Goal: Transaction & Acquisition: Purchase product/service

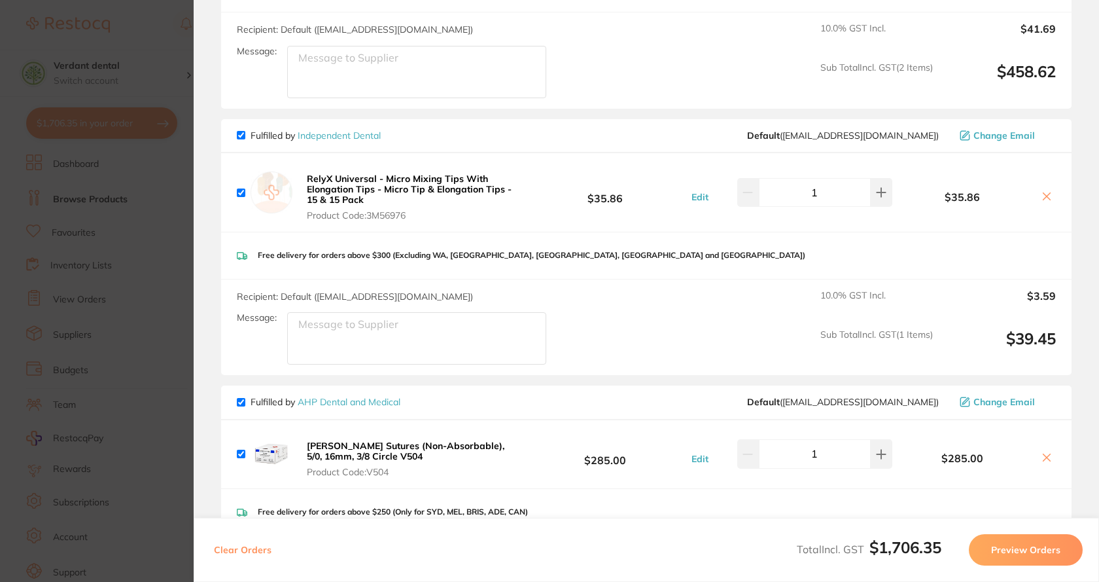
scroll to position [589, 0]
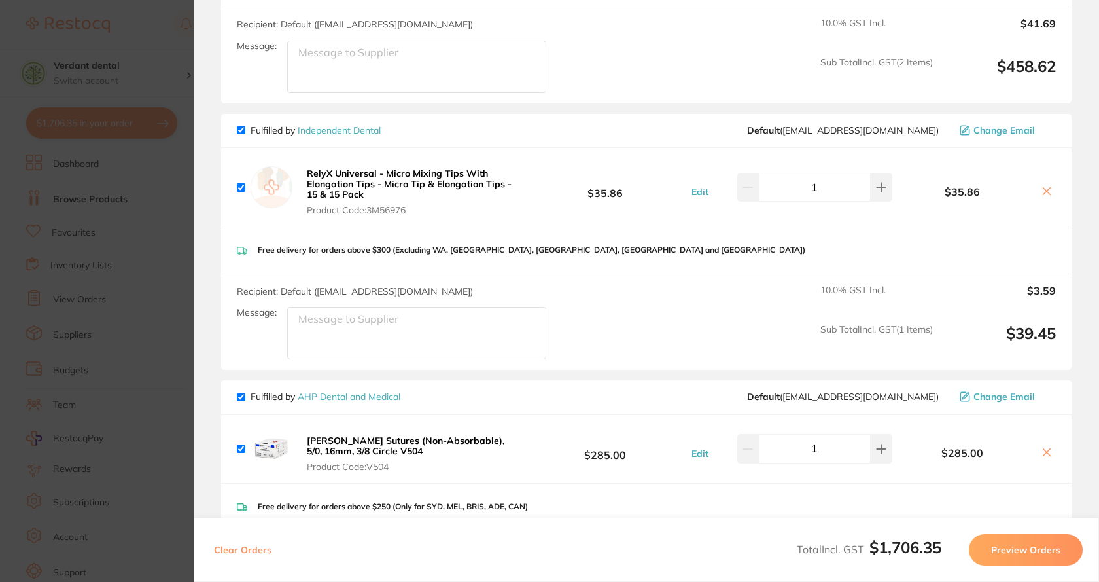
click at [103, 52] on section "Update RRP Set your pre negotiated price for this item. Item Agreed RRP (excl. …" at bounding box center [549, 291] width 1099 height 582
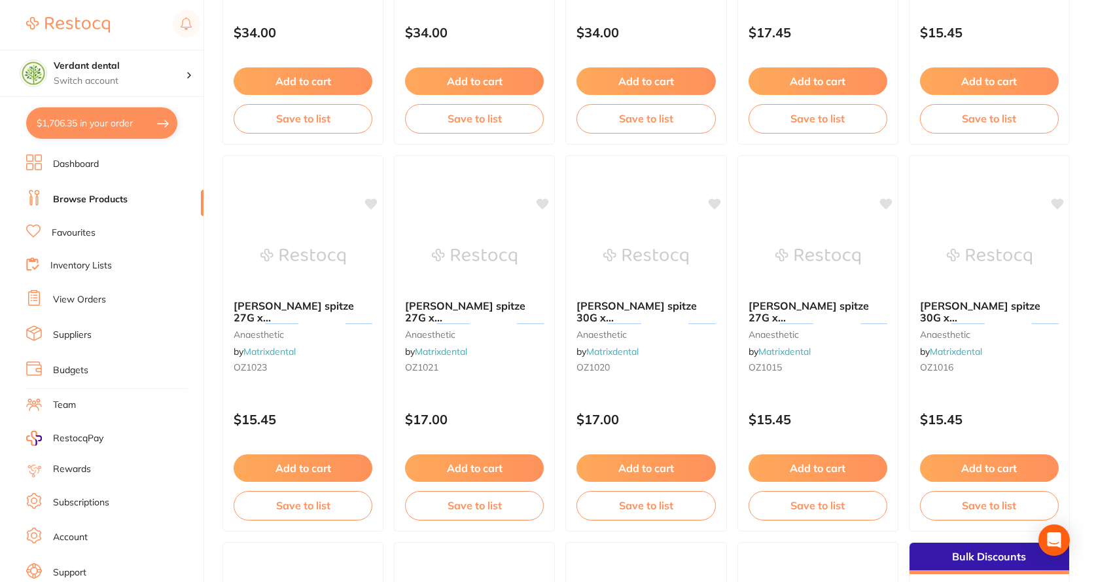
click at [145, 41] on div "Verdant dental Switch account Verdant dental" at bounding box center [101, 48] width 203 height 97
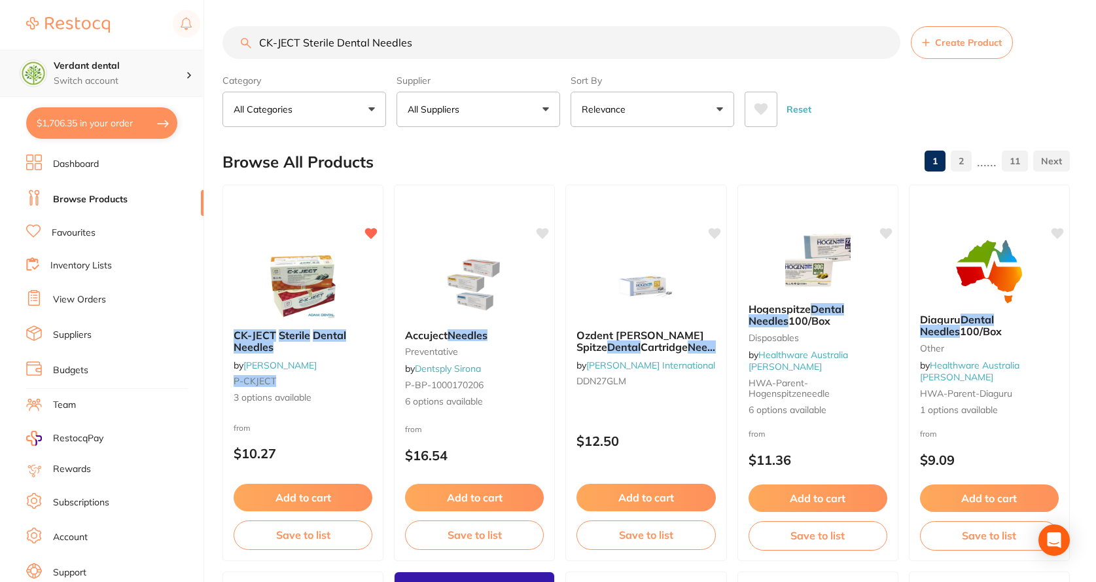
scroll to position [1, 0]
drag, startPoint x: 457, startPoint y: 43, endPoint x: 53, endPoint y: 90, distance: 407.0
click at [53, 90] on div "$1,706.35 Verdant dental Switch account Verdant dental $1,706.35 in your order …" at bounding box center [548, 291] width 1096 height 582
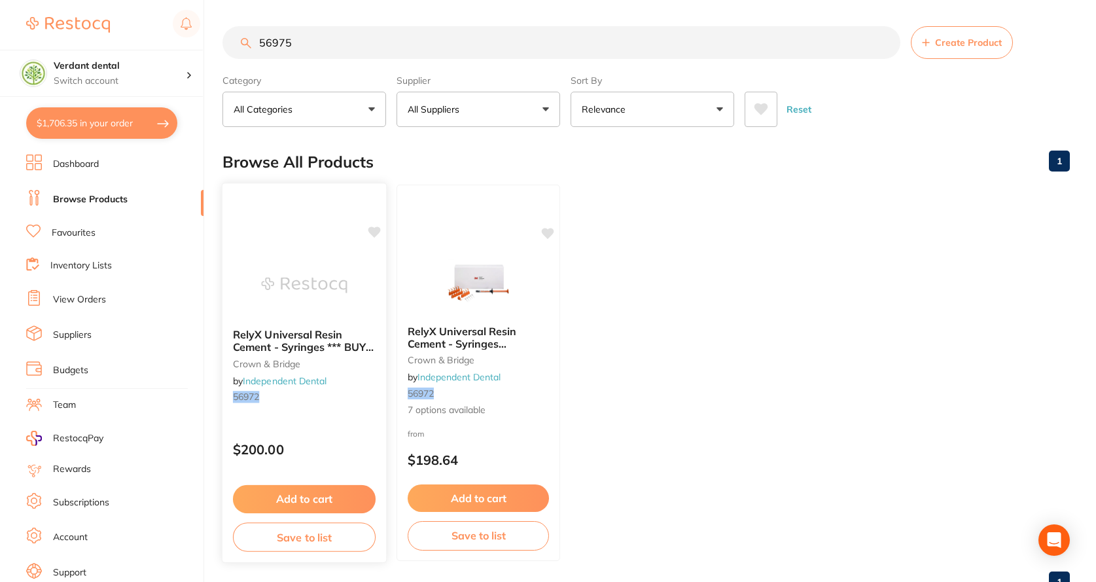
type input "56975"
click at [343, 351] on span "RelyX Universal Resin Cement - Syringes *** BUY 3 RELY X UNIVERSAL REFILLS - GE…" at bounding box center [304, 365] width 142 height 74
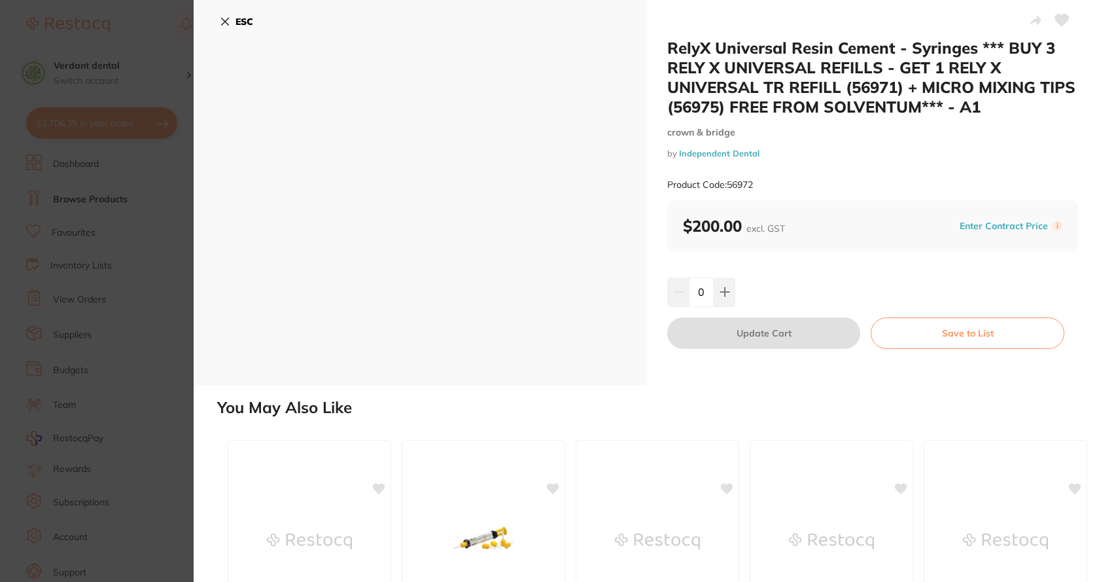
click at [221, 27] on button "ESC" at bounding box center [236, 21] width 33 height 22
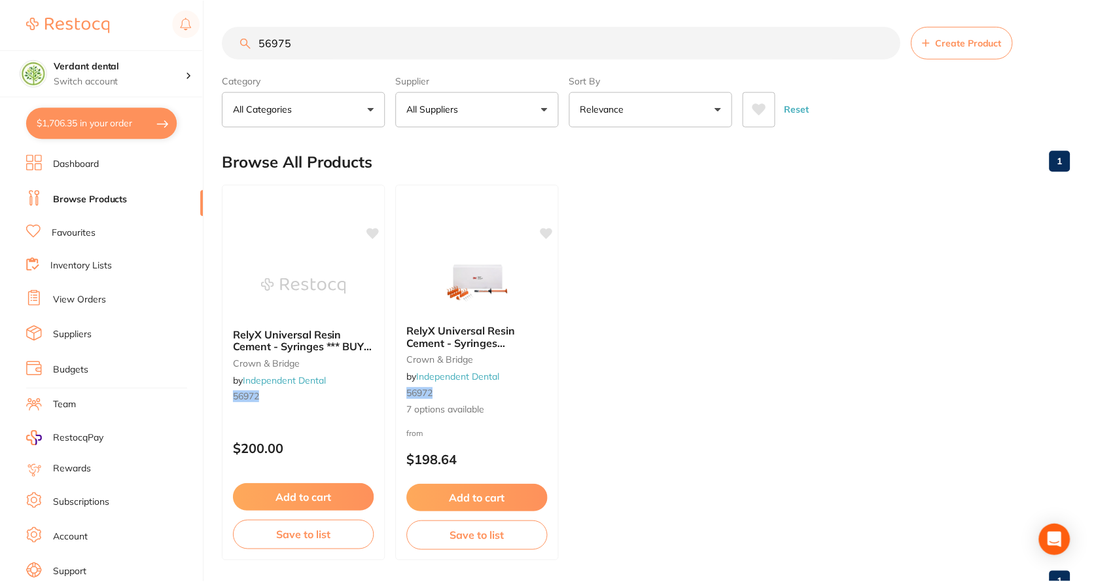
scroll to position [47, 0]
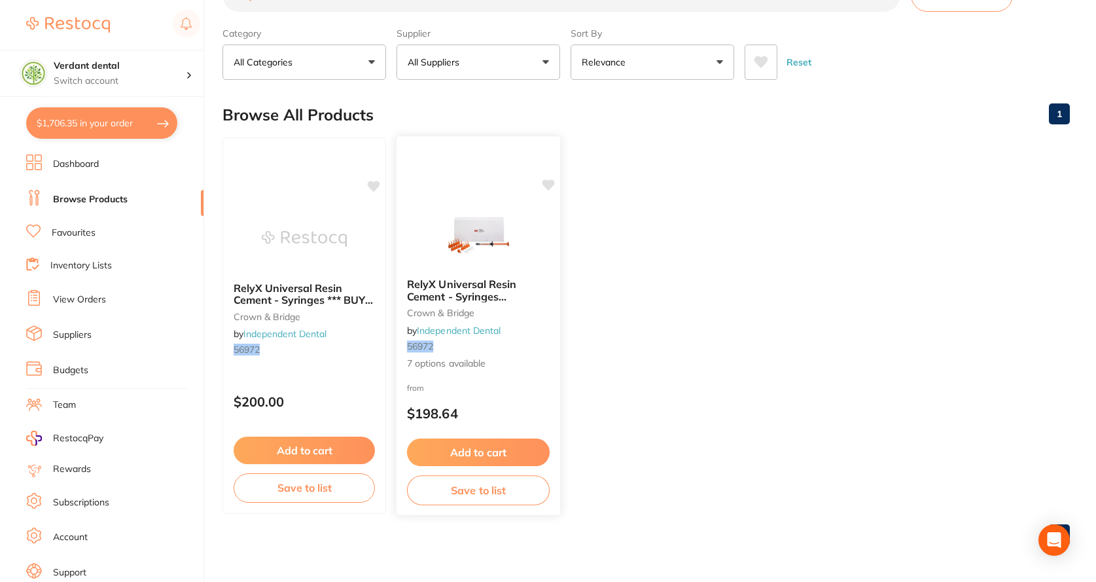
click at [463, 340] on div "RelyX Universal Resin Cement - Syringes **temporary out of stock** crown & brid…" at bounding box center [478, 324] width 164 height 113
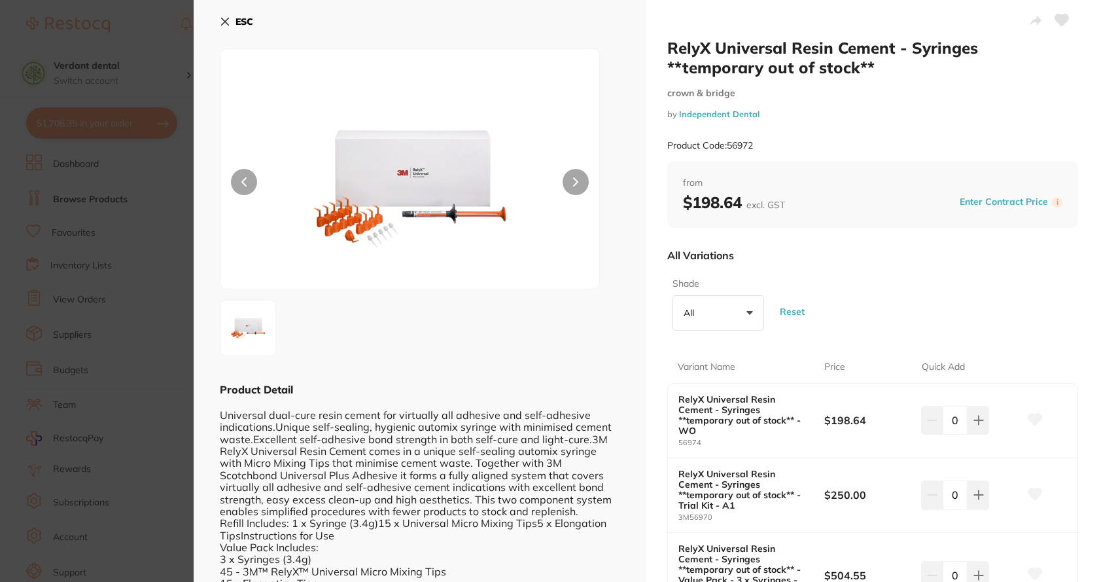
click at [228, 16] on icon at bounding box center [225, 21] width 10 height 10
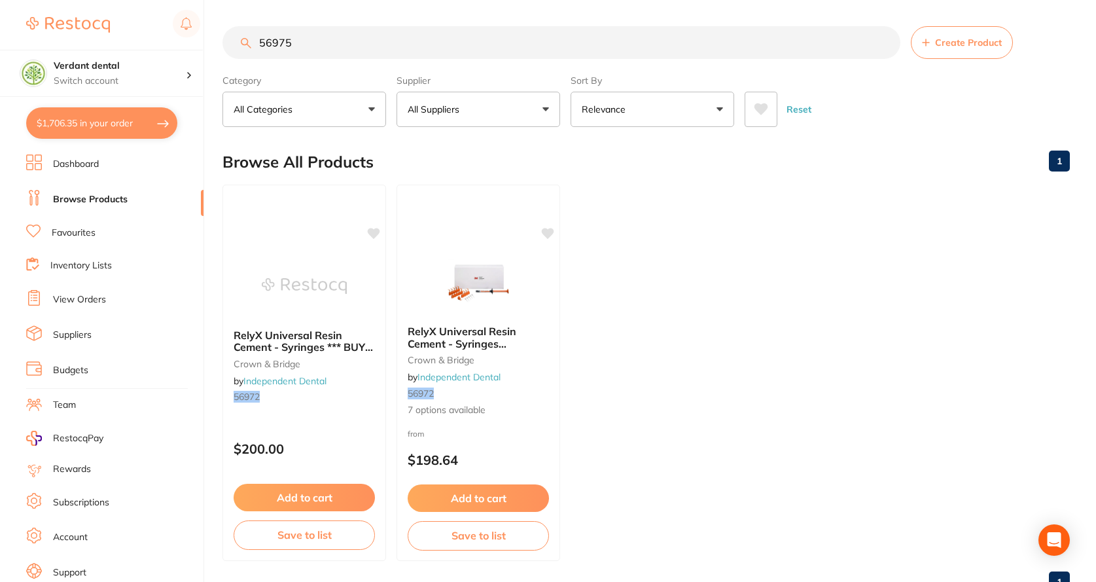
drag, startPoint x: 252, startPoint y: 50, endPoint x: 59, endPoint y: 41, distance: 193.2
click at [59, 41] on div "$1,706.35 Verdant dental Switch account Verdant dental $1,706.35 in your order …" at bounding box center [548, 291] width 1096 height 582
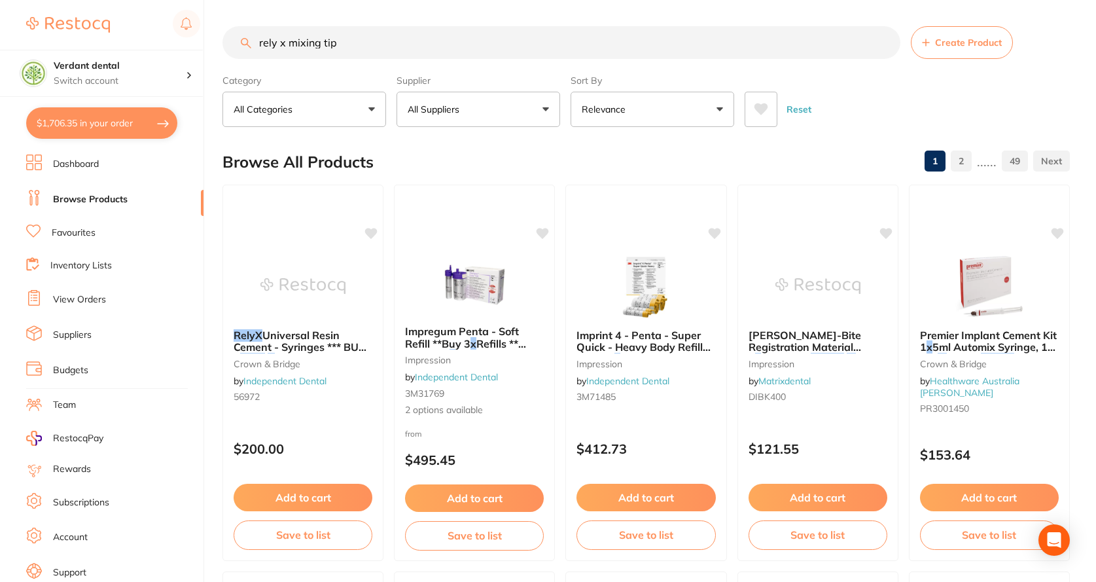
type input "rely x mixing tips"
drag, startPoint x: 377, startPoint y: 48, endPoint x: 238, endPoint y: 43, distance: 139.4
click at [238, 43] on input "rely x mixing tips" at bounding box center [561, 42] width 678 height 33
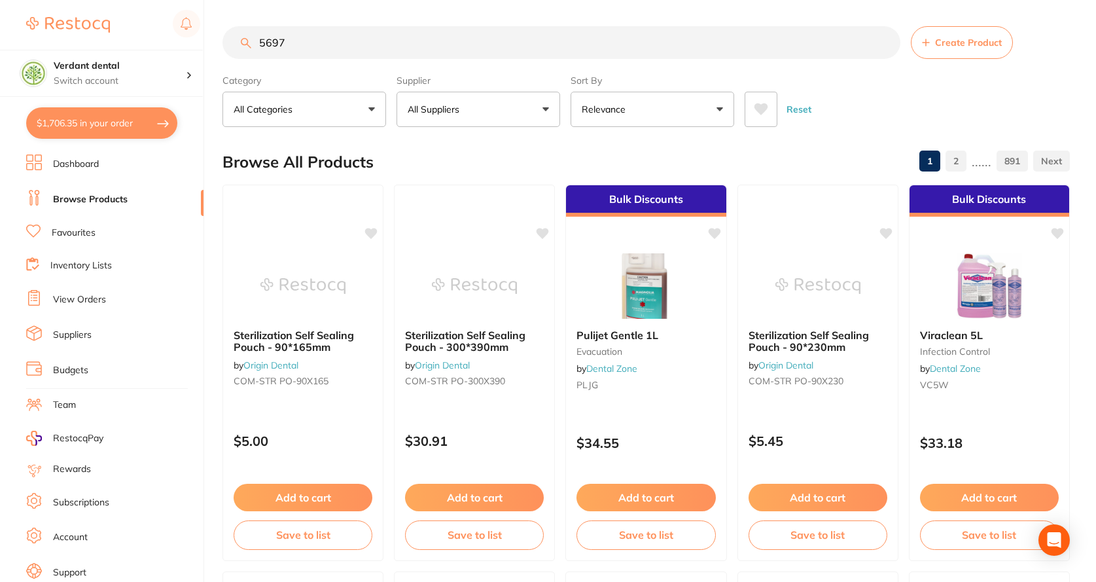
type input "56971"
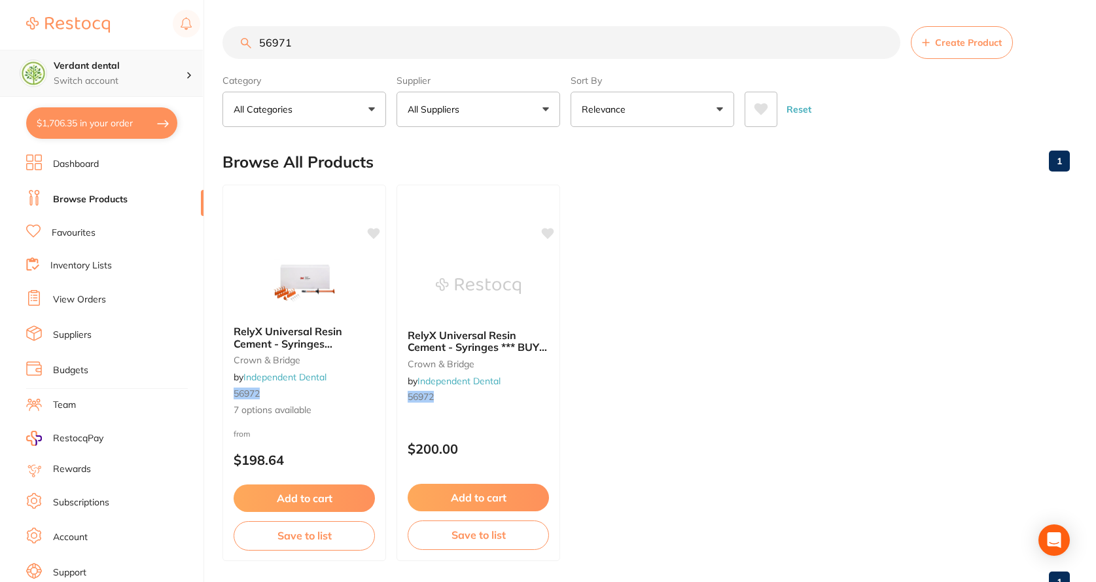
scroll to position [1, 0]
drag, startPoint x: 328, startPoint y: 50, endPoint x: 118, endPoint y: 53, distance: 210.7
click at [118, 53] on div "$1,706.35 Verdant dental Switch account Verdant dental $1,706.35 in your order …" at bounding box center [548, 291] width 1096 height 582
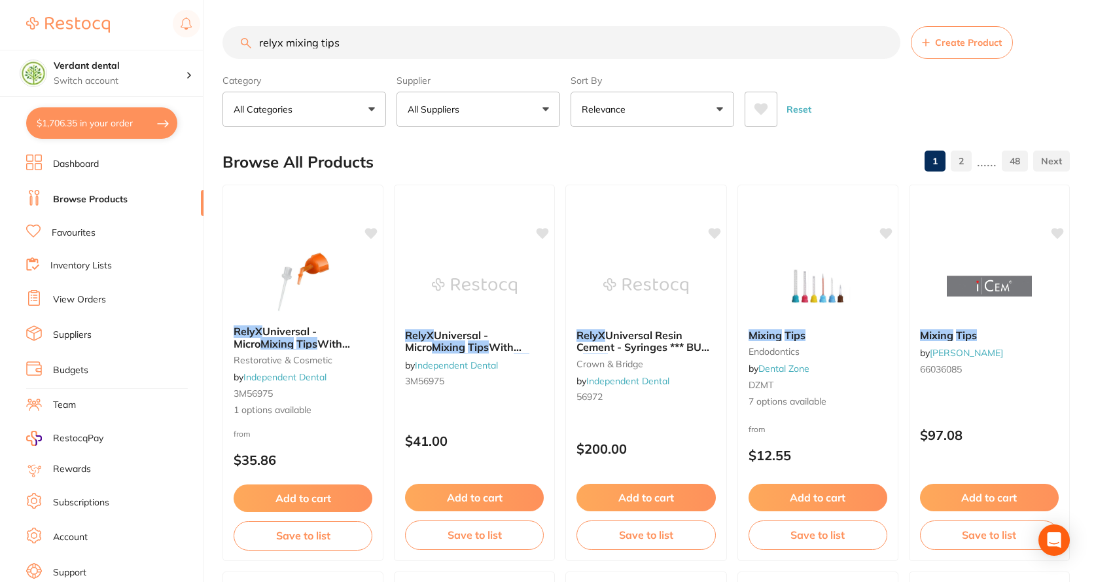
type input "relyx mixing tips"
click at [292, 413] on span "1 options available" at bounding box center [303, 410] width 140 height 13
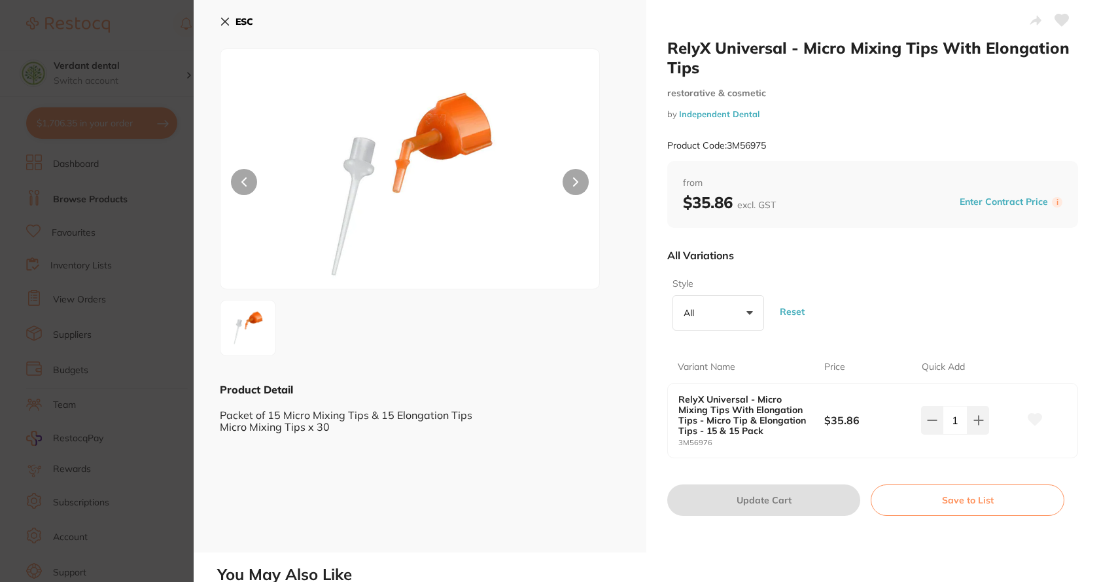
click at [228, 23] on icon at bounding box center [225, 21] width 10 height 10
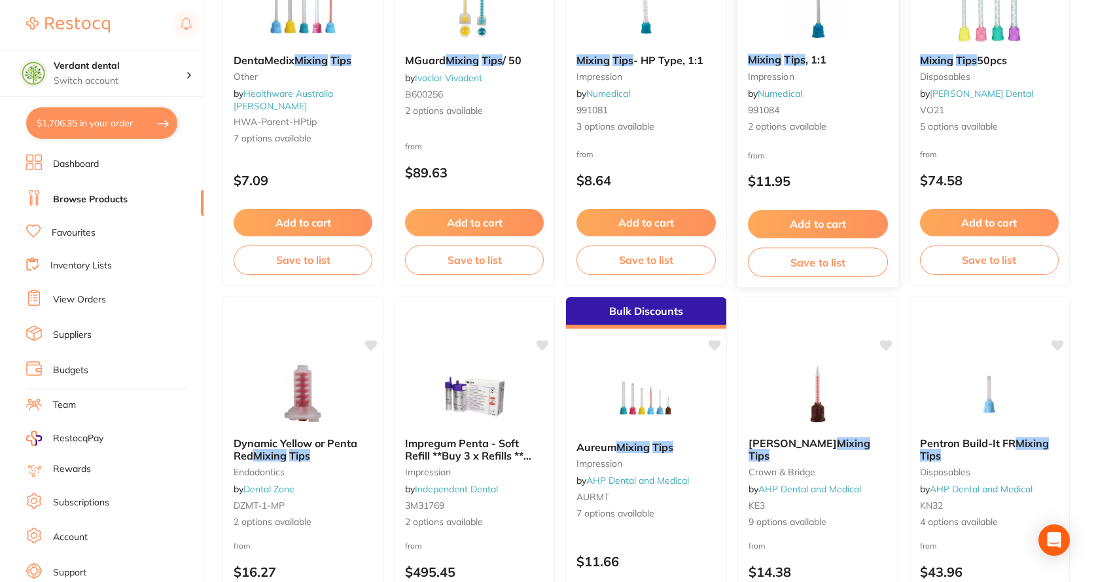
scroll to position [1440, 0]
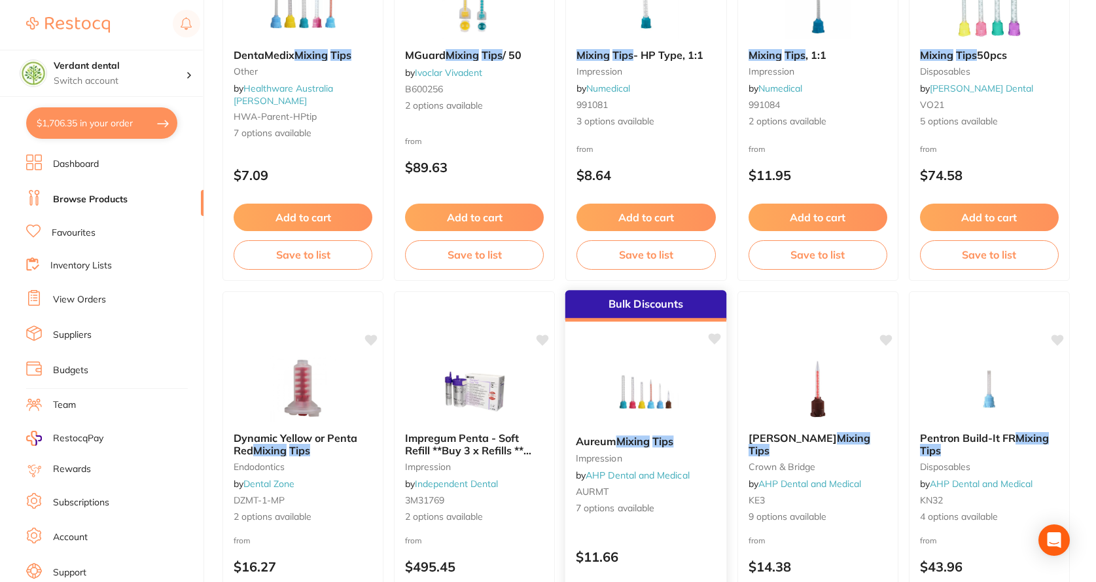
click at [631, 399] on img at bounding box center [646, 391] width 86 height 66
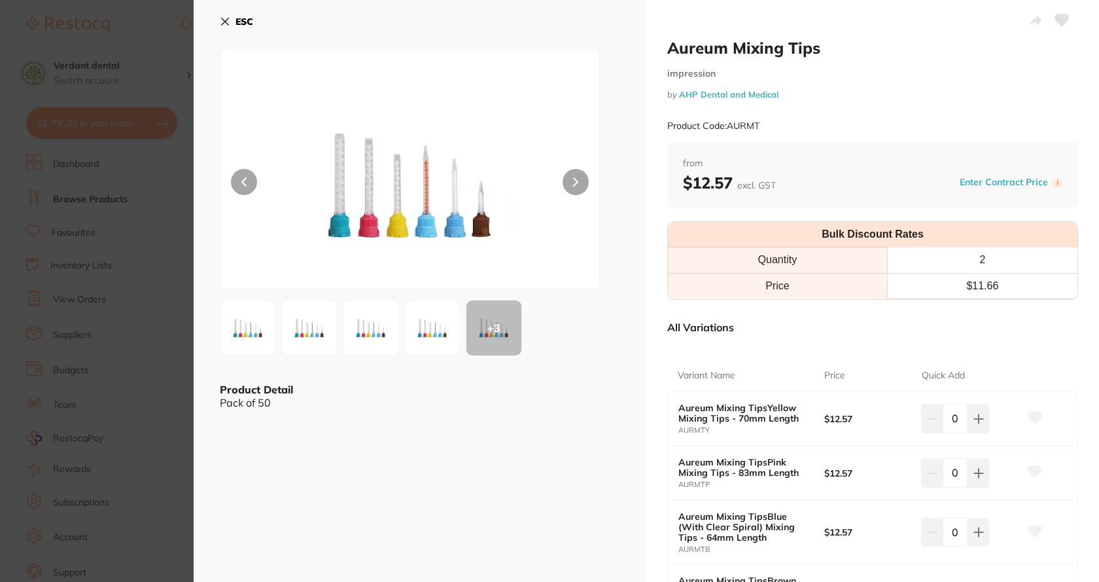
click at [440, 330] on img at bounding box center [432, 327] width 47 height 47
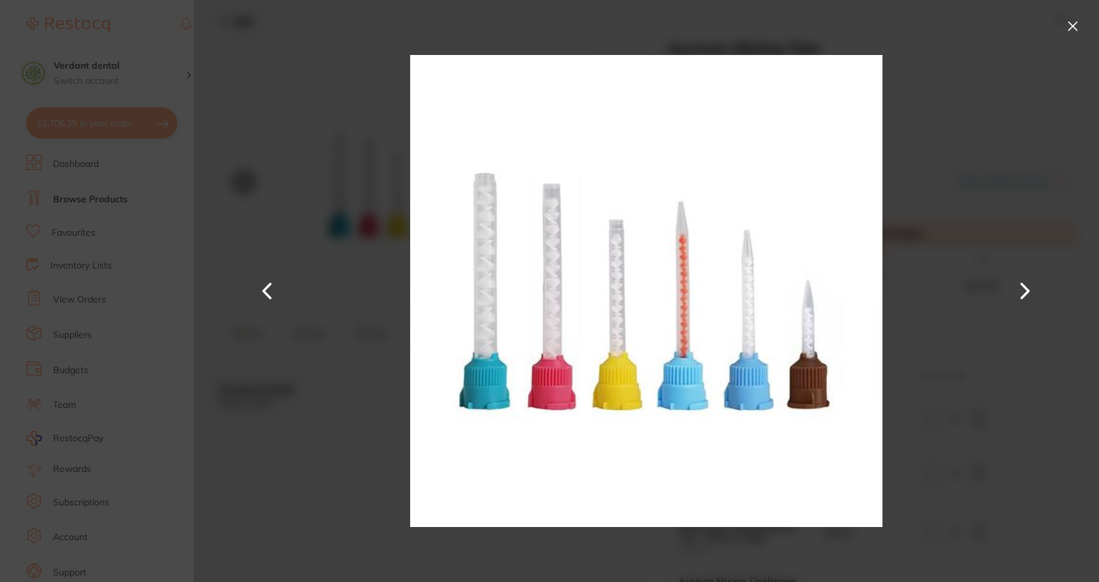
click at [1054, 18] on div at bounding box center [646, 291] width 905 height 582
click at [1062, 18] on button at bounding box center [1072, 26] width 21 height 21
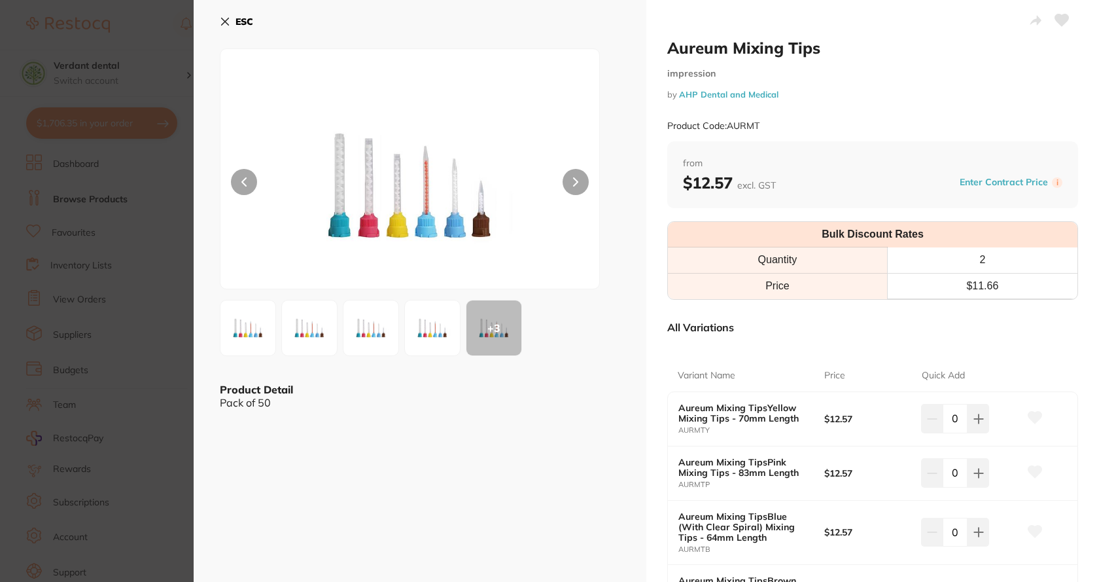
click at [225, 21] on icon at bounding box center [225, 21] width 7 height 7
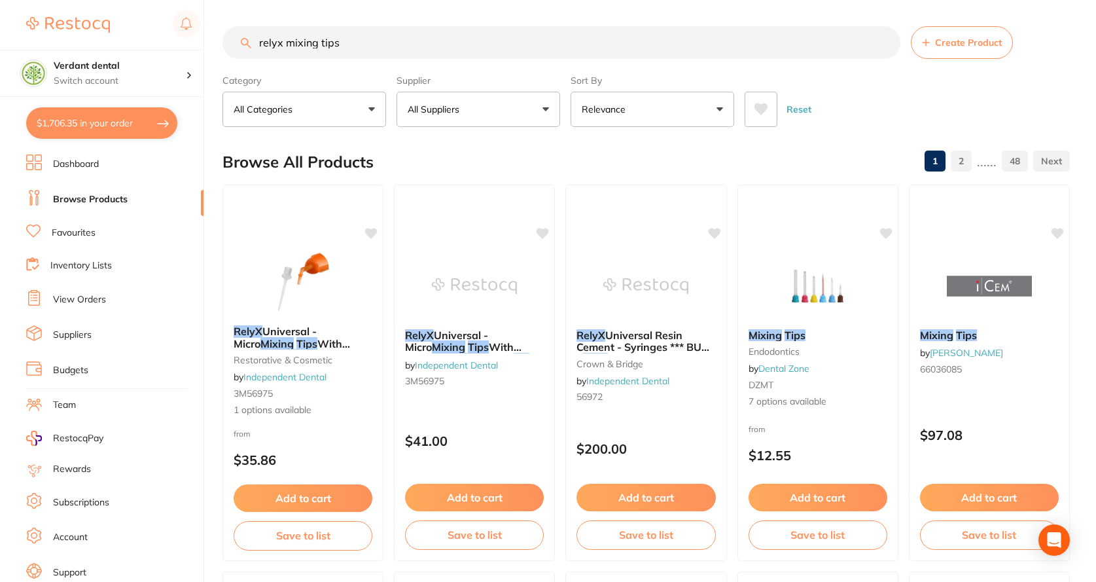
click at [97, 118] on button "$1,706.35 in your order" at bounding box center [101, 122] width 151 height 31
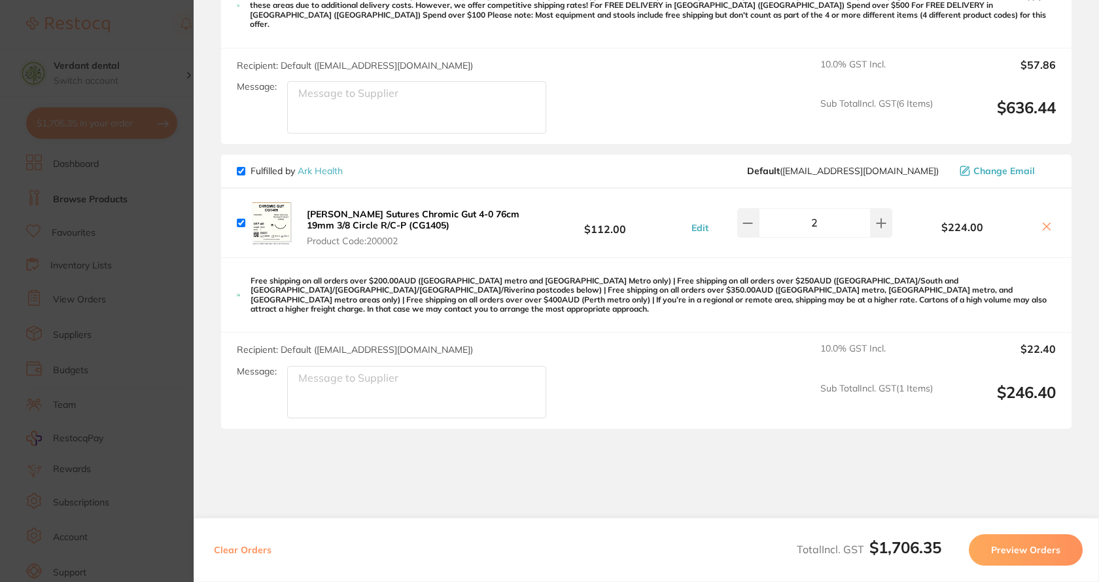
scroll to position [2214, 0]
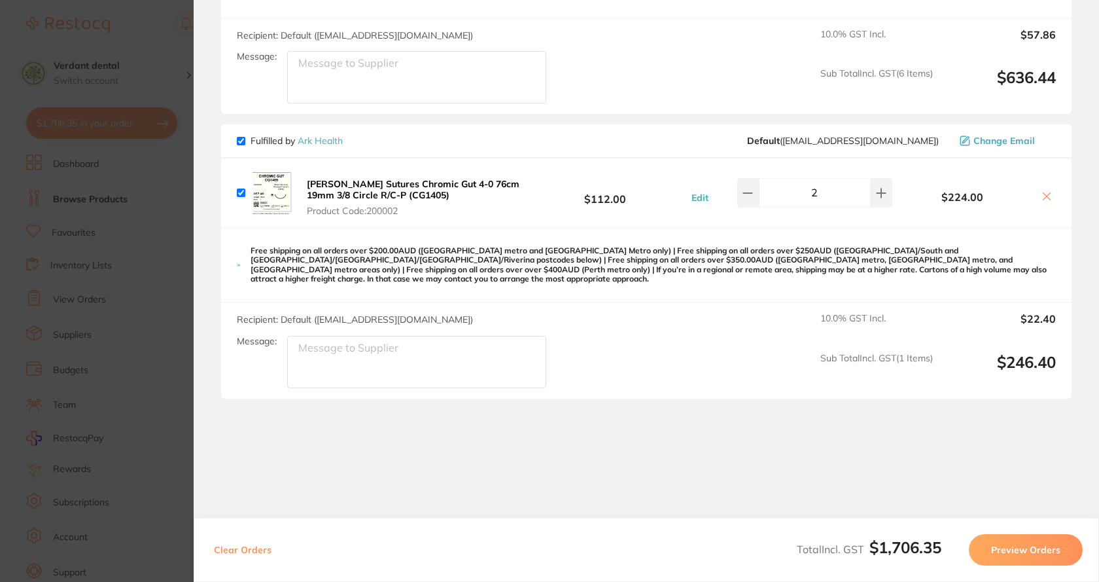
click at [734, 183] on div "2" at bounding box center [802, 192] width 180 height 29
type input "1"
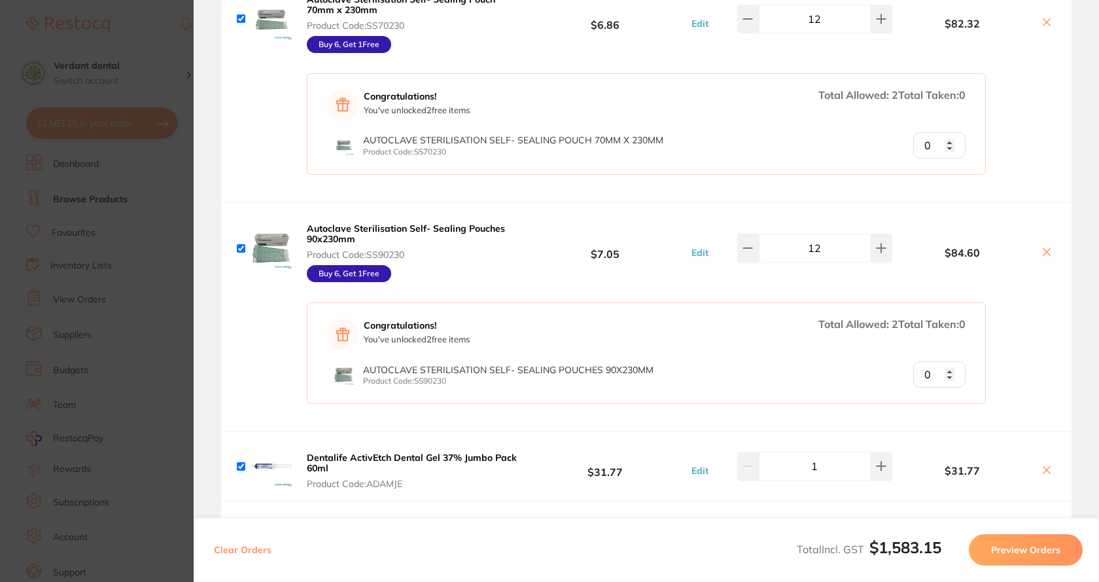
scroll to position [1626, 0]
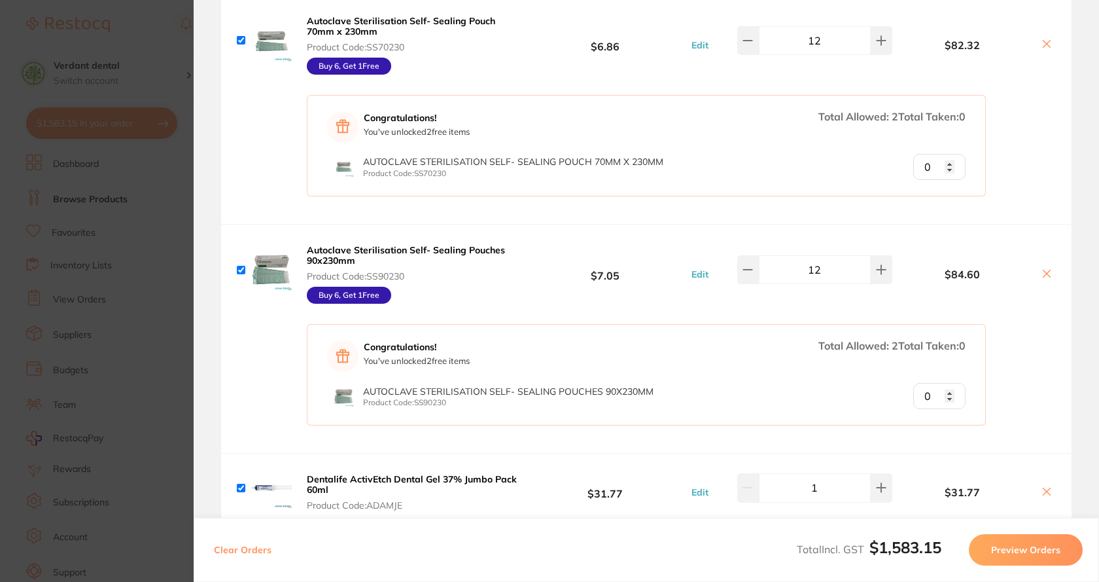
type input "1"
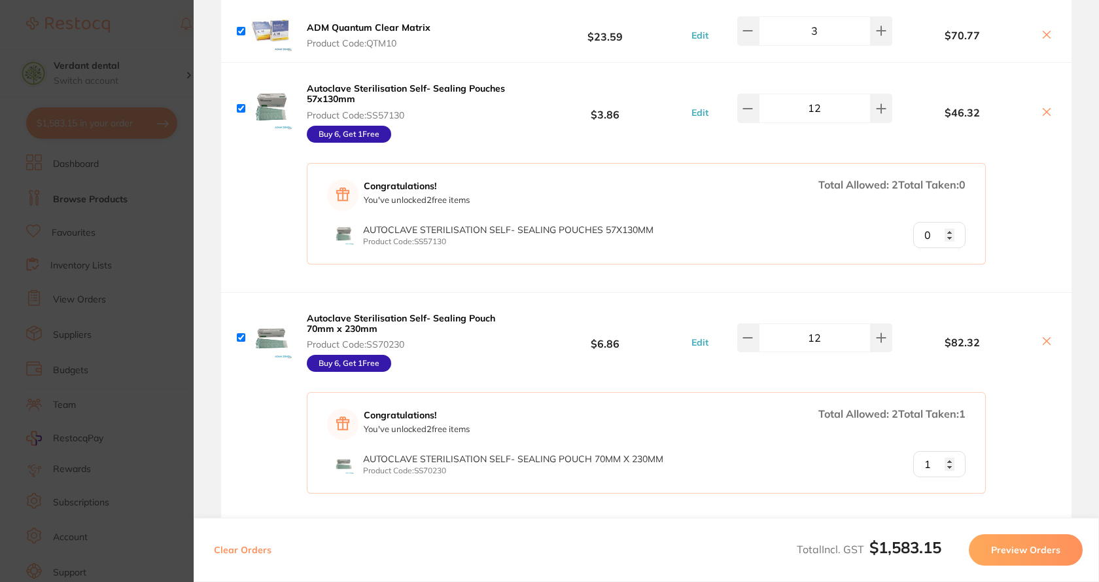
scroll to position [1299, 0]
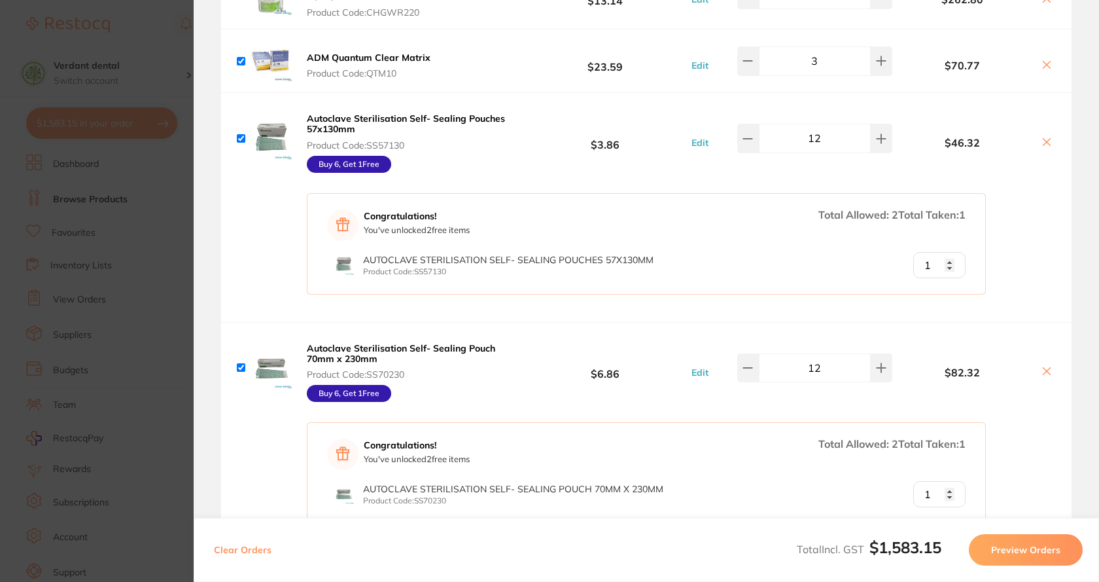
click at [945, 262] on input "1" at bounding box center [939, 265] width 52 height 26
click at [945, 262] on input "2" at bounding box center [939, 265] width 52 height 26
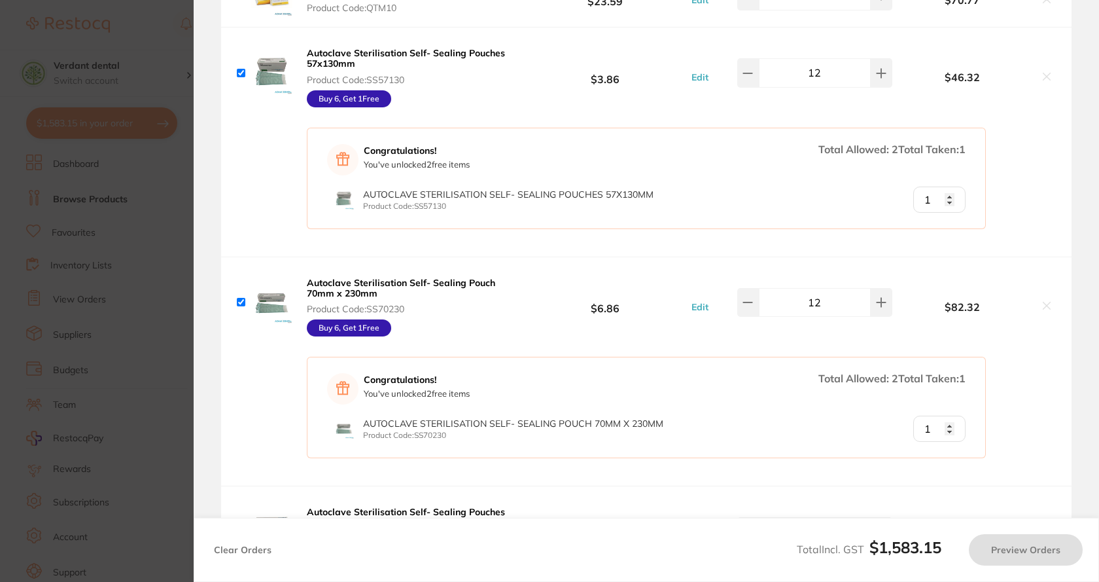
click at [948, 193] on input "1" at bounding box center [939, 199] width 52 height 26
type input "2"
click at [944, 213] on input "2" at bounding box center [939, 199] width 52 height 26
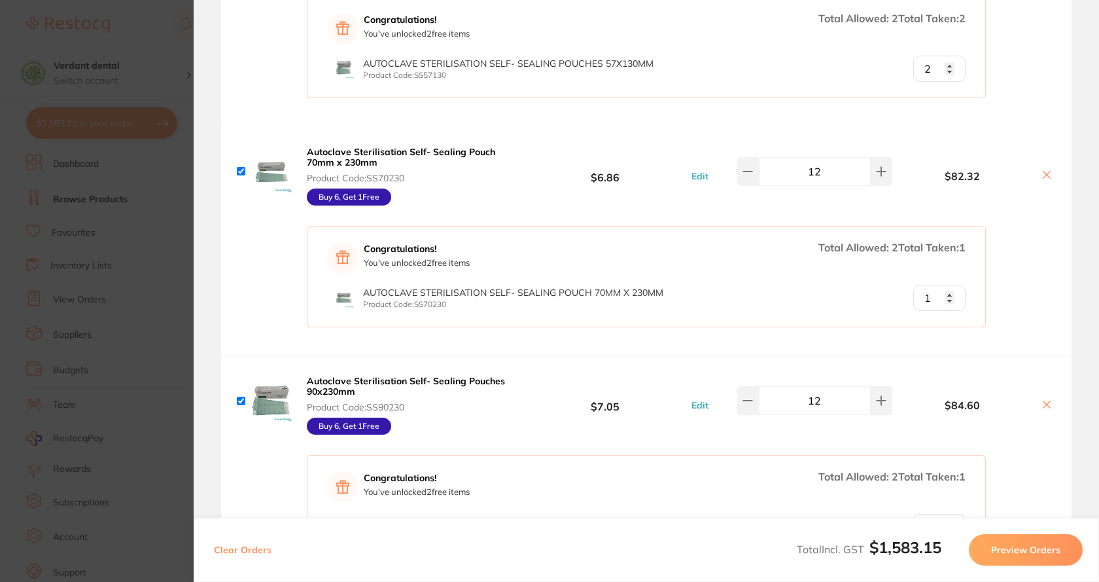
scroll to position [1626, 0]
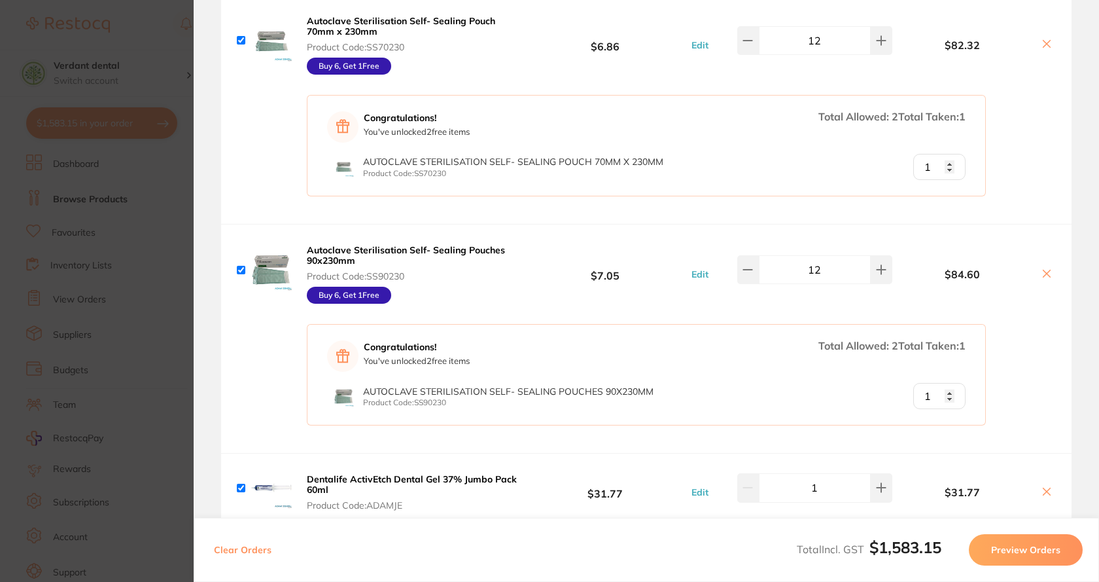
type input "1"
type input "2"
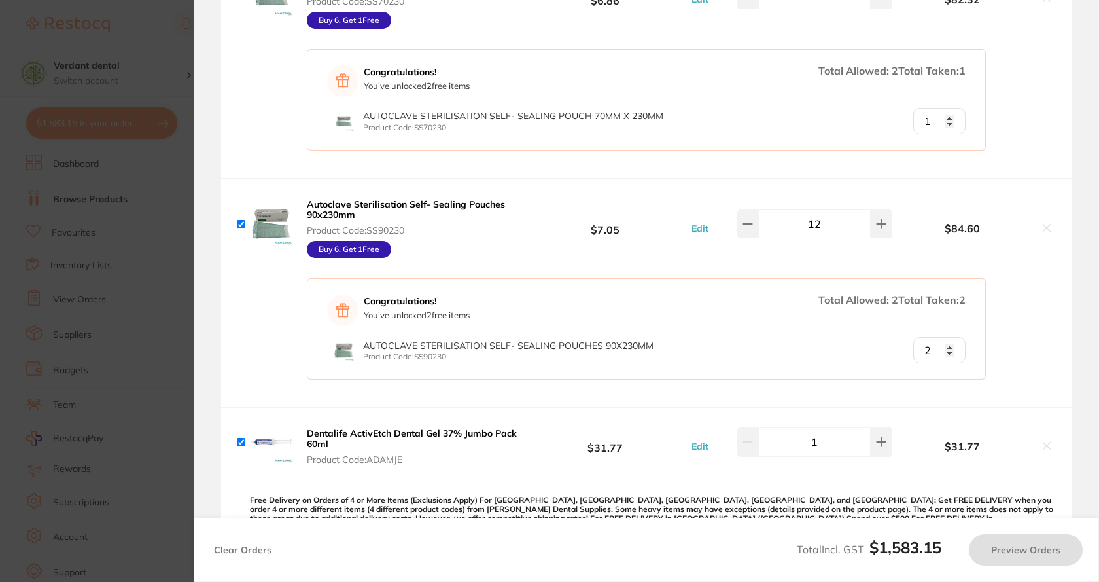
scroll to position [1691, 0]
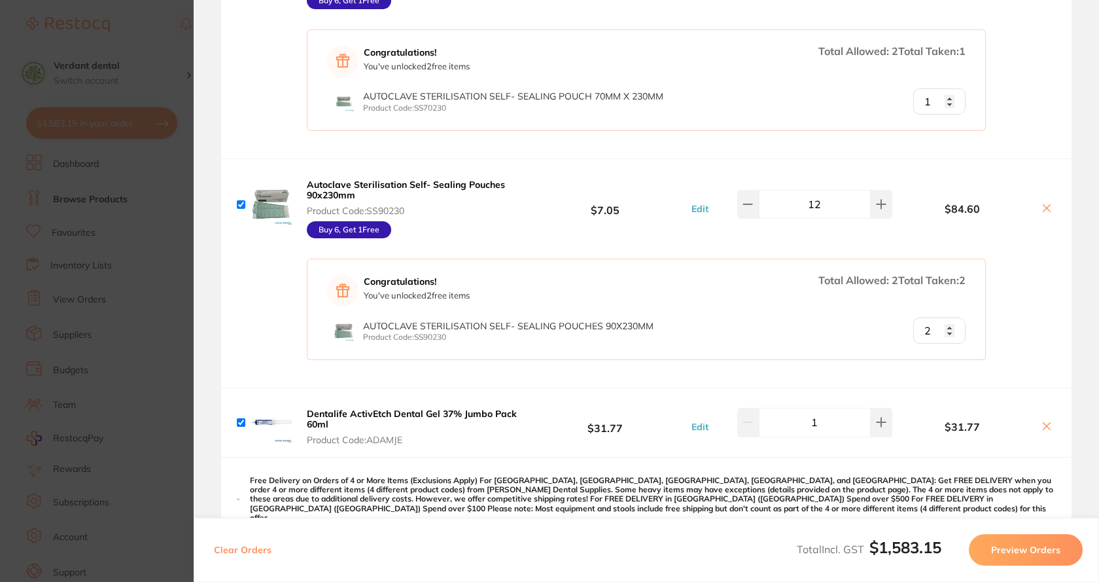
click at [925, 383] on div "Congratulations! You've unlocked 2 free item s Total Allowed: 2 Total Taken: 2 …" at bounding box center [646, 318] width 850 height 138
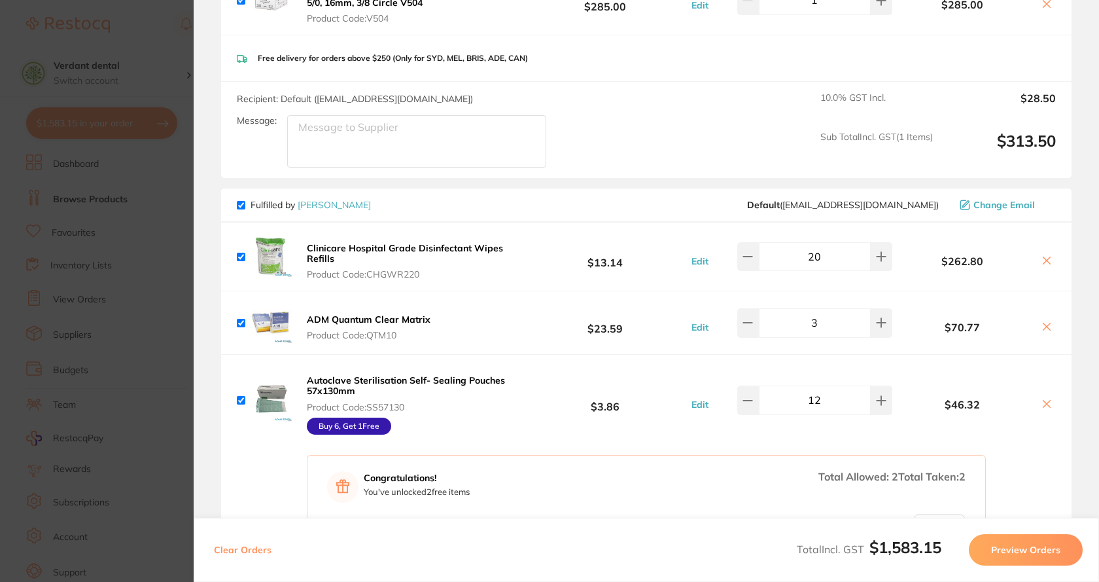
scroll to position [1364, 0]
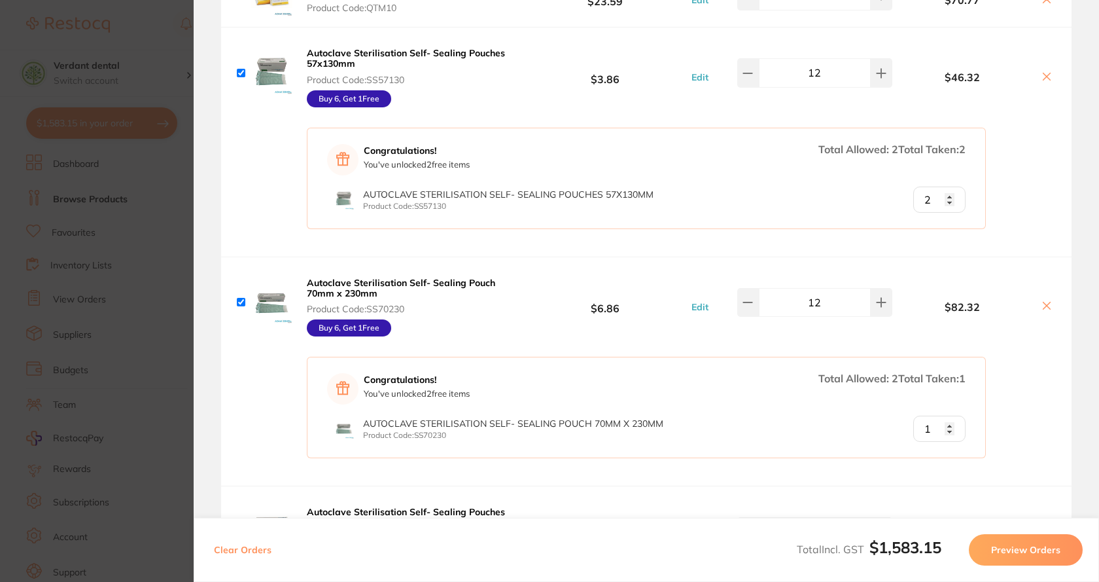
click at [939, 213] on input "1" at bounding box center [939, 199] width 52 height 26
type input "2"
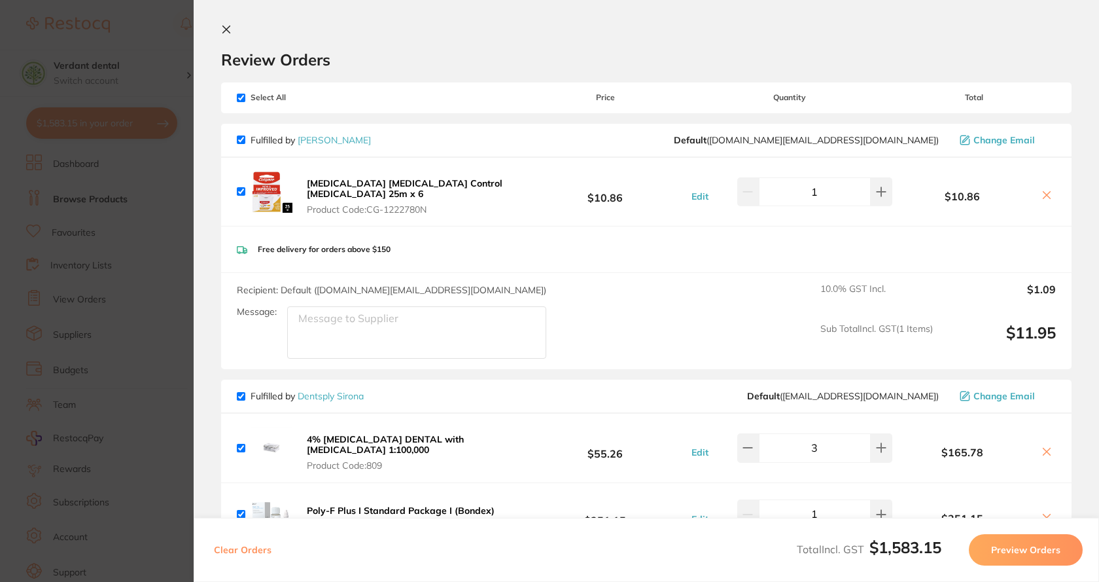
scroll to position [0, 0]
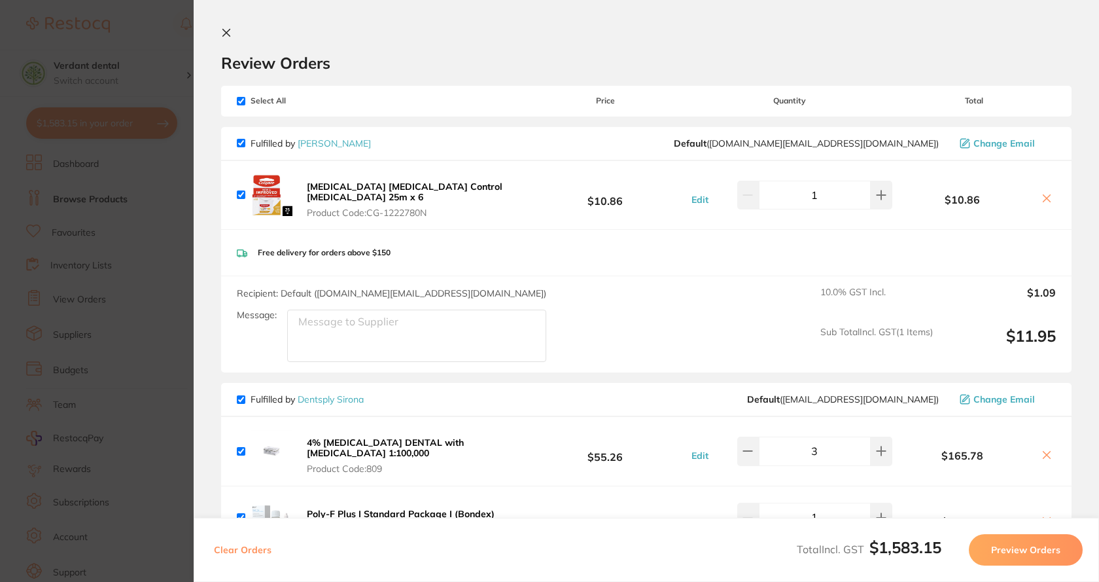
click at [222, 33] on icon at bounding box center [226, 32] width 10 height 10
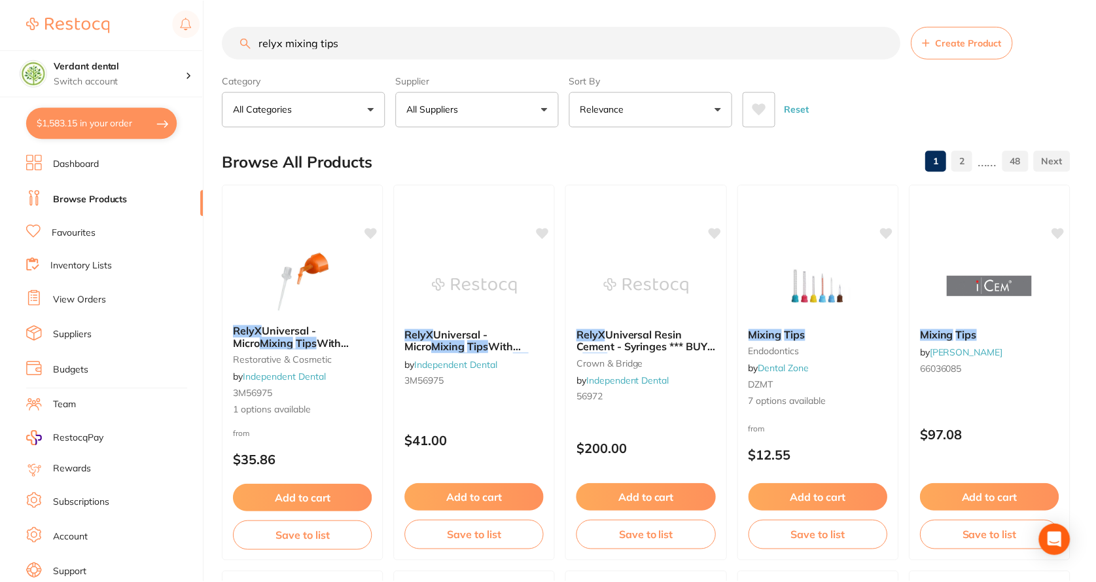
scroll to position [2, 0]
